Goal: Find specific page/section: Find specific page/section

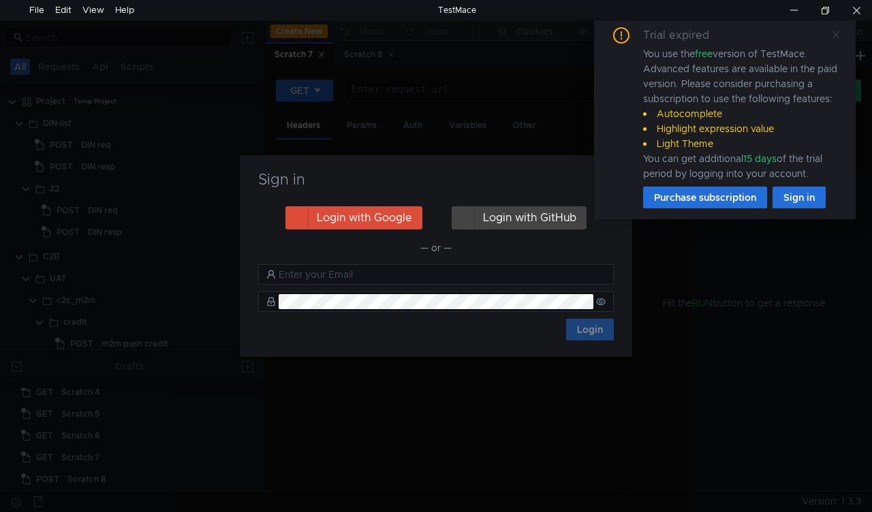
click at [838, 28] on link at bounding box center [836, 34] width 10 height 15
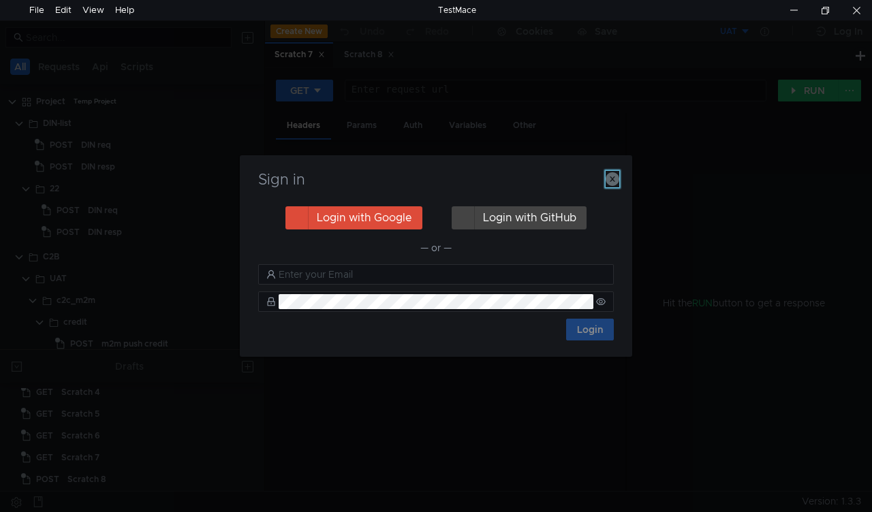
click at [613, 179] on icon "button" at bounding box center [613, 179] width 14 height 14
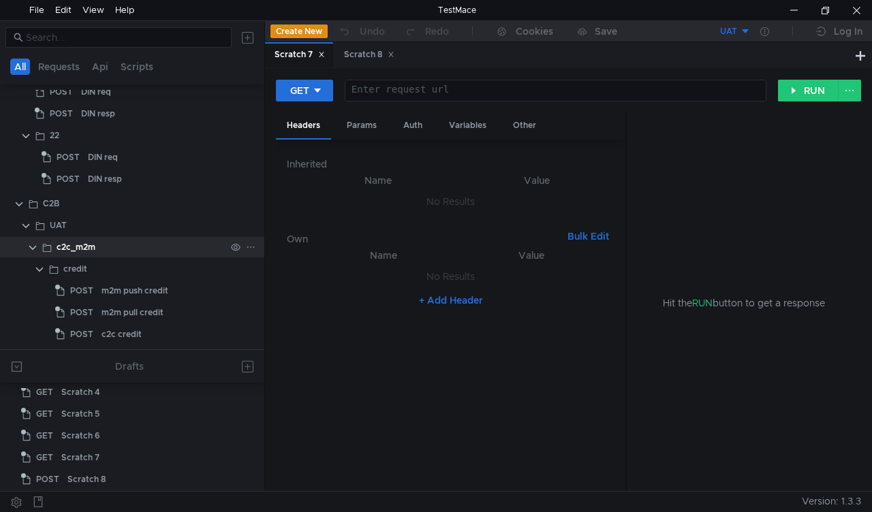
scroll to position [68, 0]
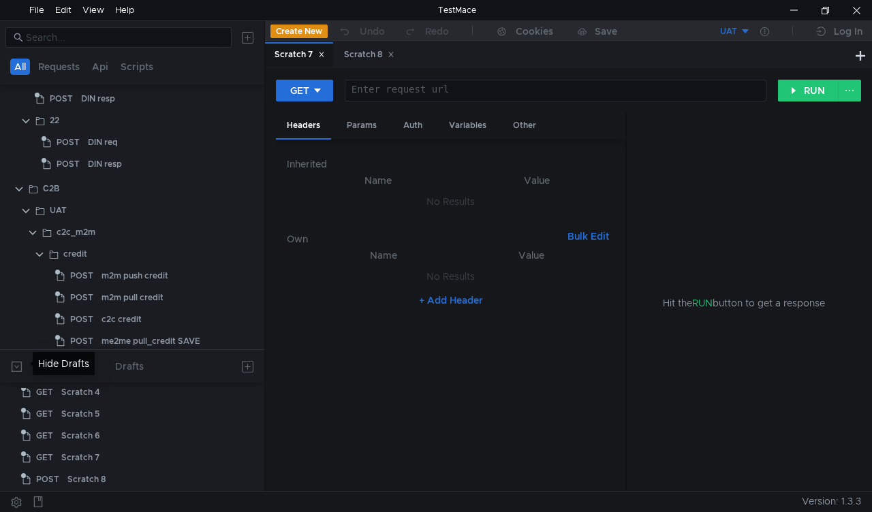
click at [12, 365] on button at bounding box center [16, 367] width 22 height 22
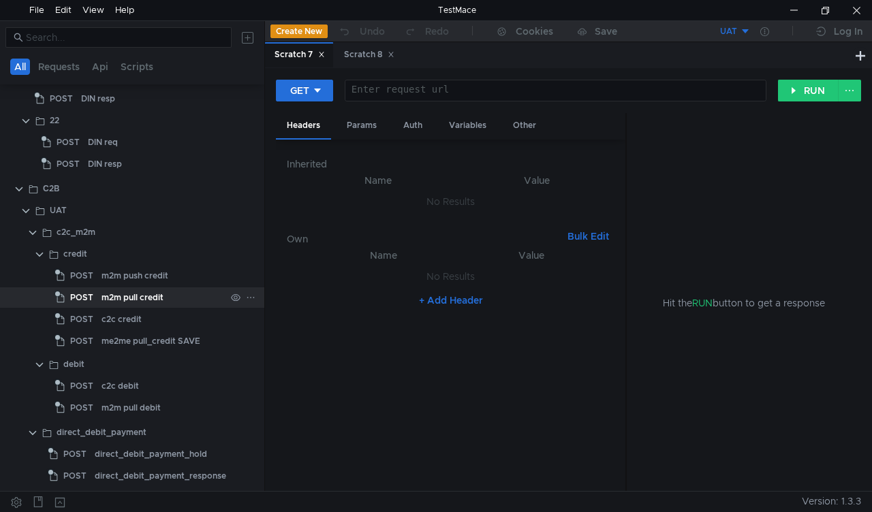
scroll to position [0, 0]
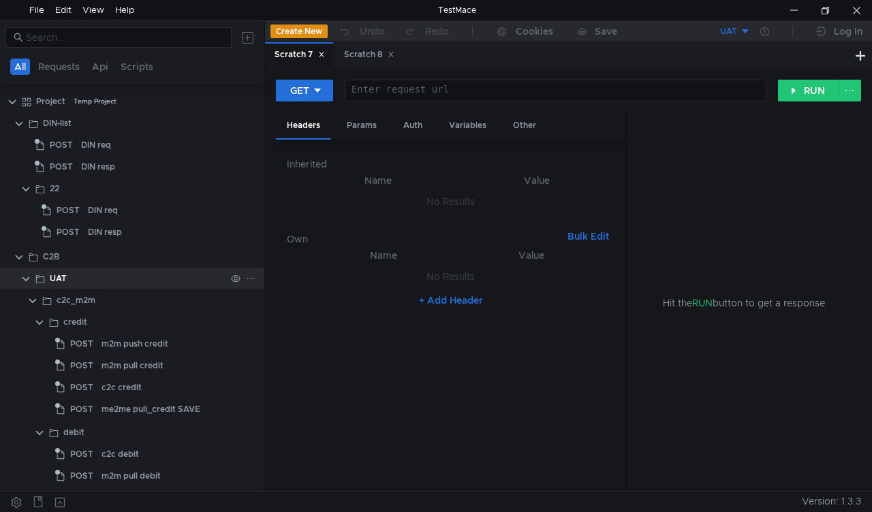
click at [56, 278] on div "UAT" at bounding box center [58, 279] width 17 height 20
click at [26, 277] on clr-icon at bounding box center [25, 279] width 11 height 11
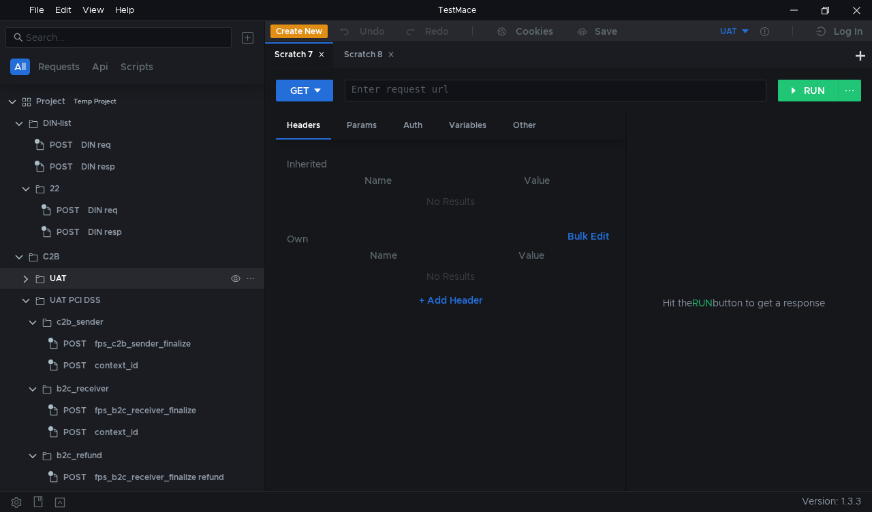
click at [26, 277] on clr-icon at bounding box center [25, 279] width 11 height 11
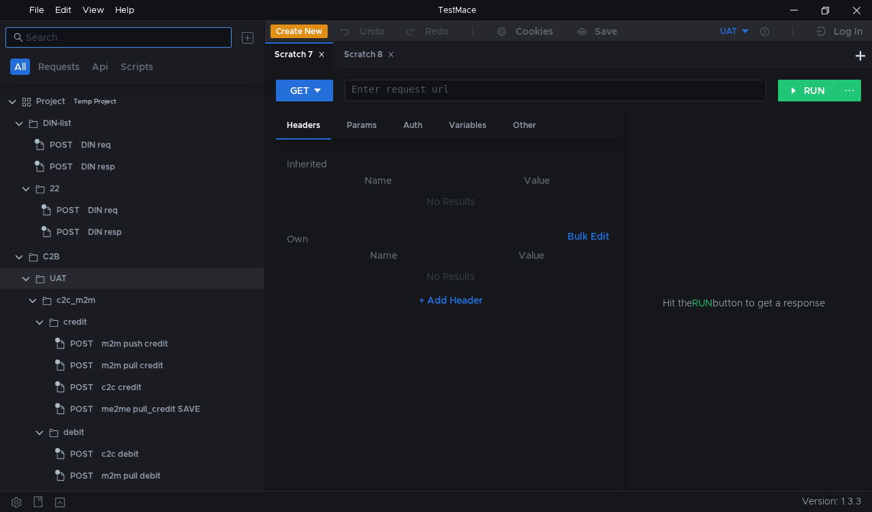
click at [48, 37] on input at bounding box center [125, 37] width 198 height 15
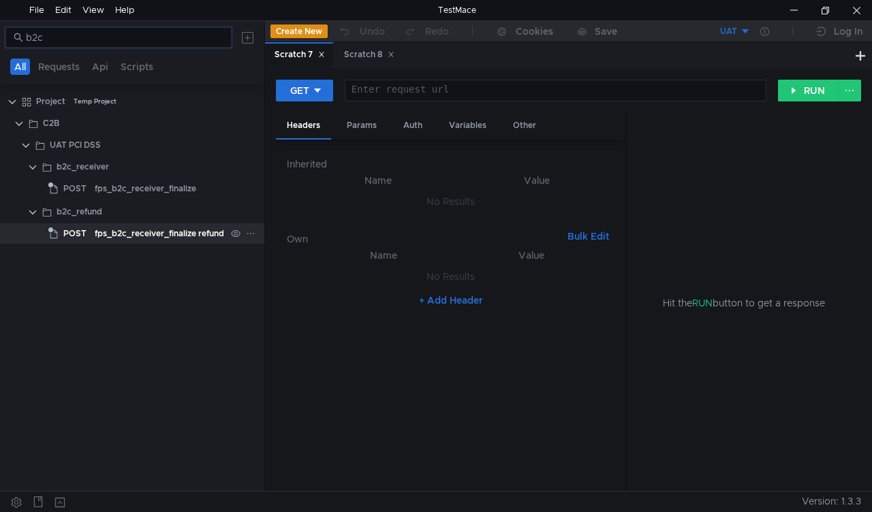
type input "b2c"
click at [106, 230] on div "fps_b2c_receiver_finalize refund" at bounding box center [159, 234] width 129 height 20
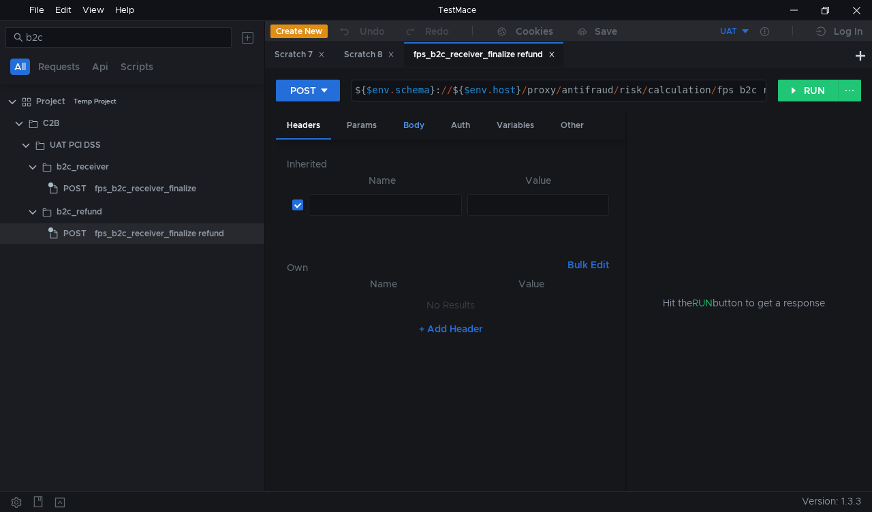
click at [417, 132] on div "Body" at bounding box center [414, 125] width 43 height 25
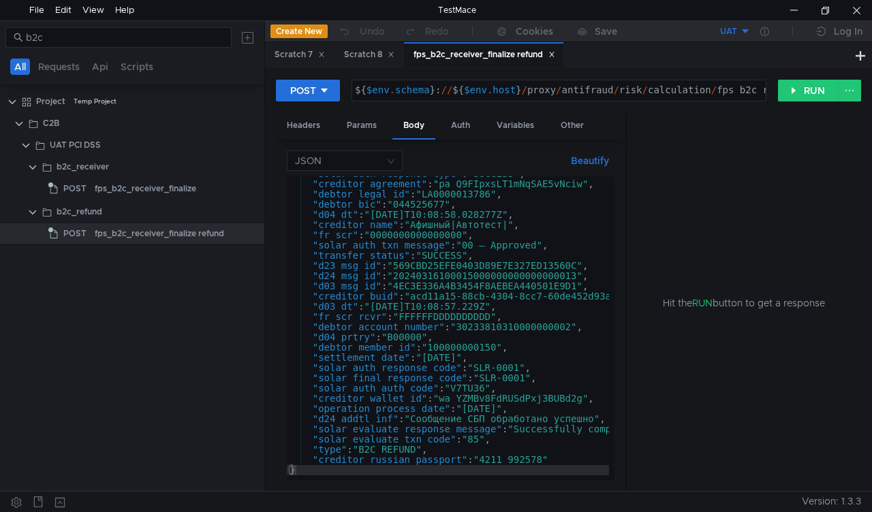
scroll to position [427, 0]
drag, startPoint x: 627, startPoint y: 337, endPoint x: 651, endPoint y: 341, distance: 24.1
click at [653, 340] on div "Hit the RUN button to get a response" at bounding box center [744, 303] width 234 height 380
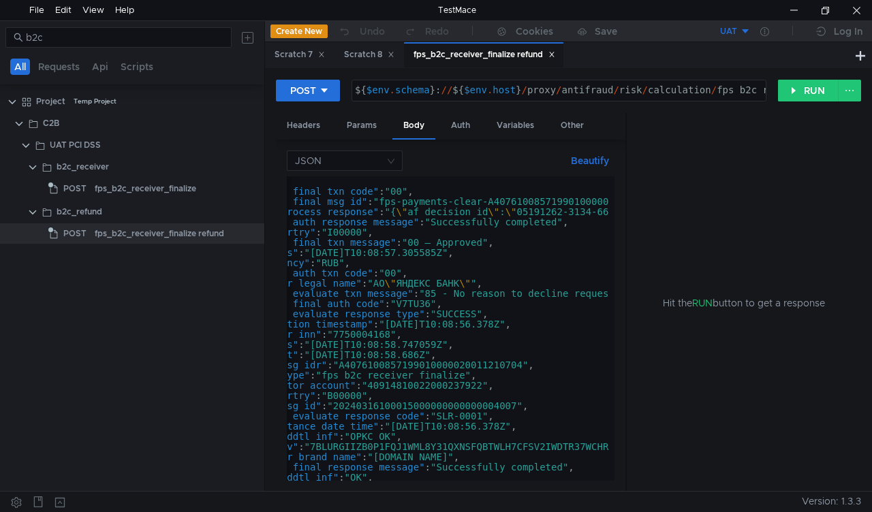
scroll to position [0, 0]
click at [800, 5] on div at bounding box center [793, 10] width 31 height 20
